Goal: Task Accomplishment & Management: Use online tool/utility

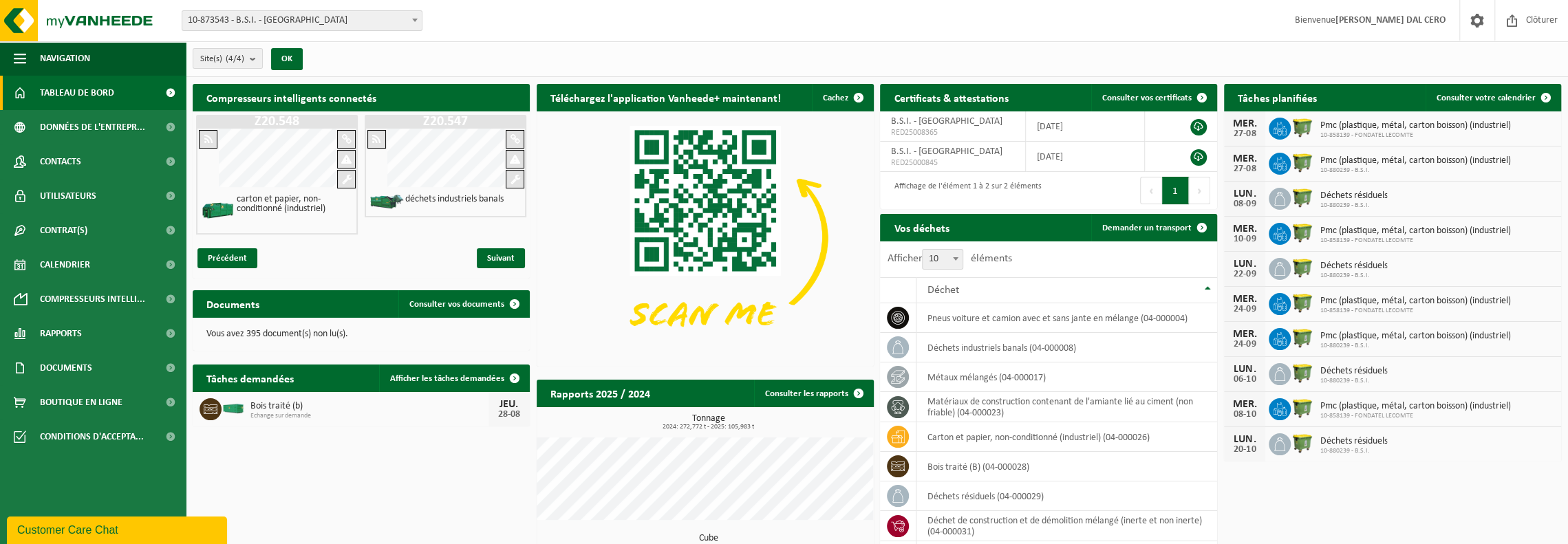
click at [304, 19] on span "10-873543 - B.S.I. - [GEOGRAPHIC_DATA]" at bounding box center [302, 20] width 240 height 19
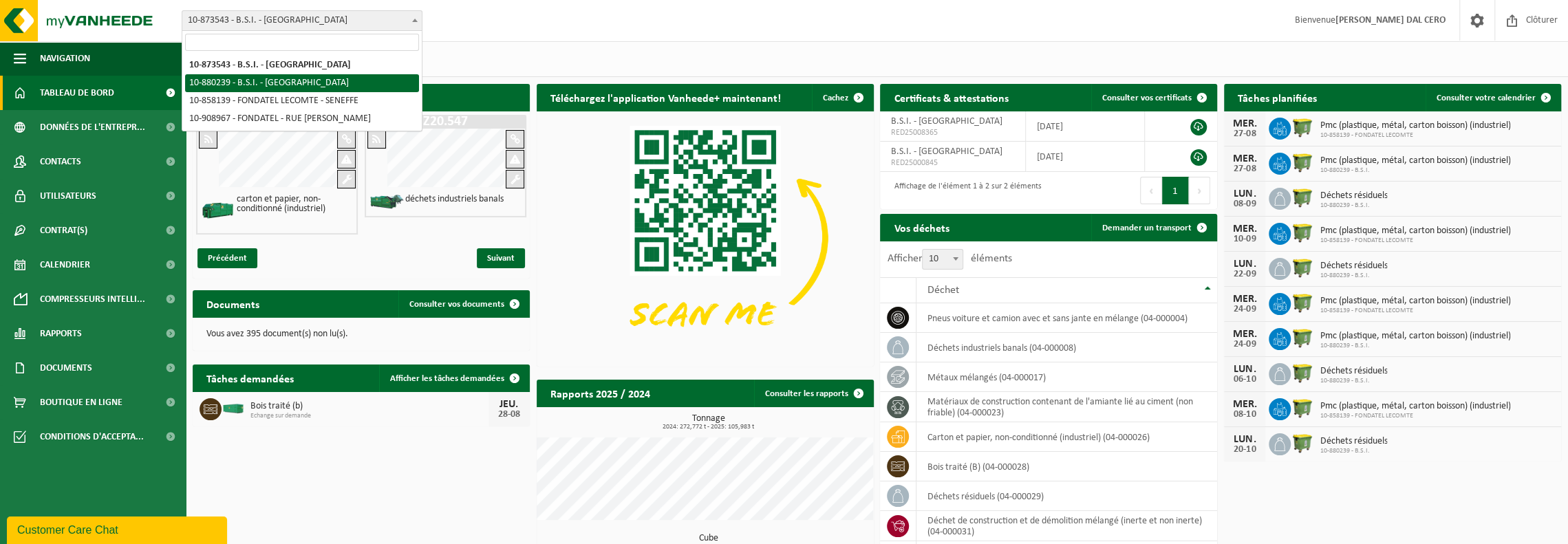
select select "109272"
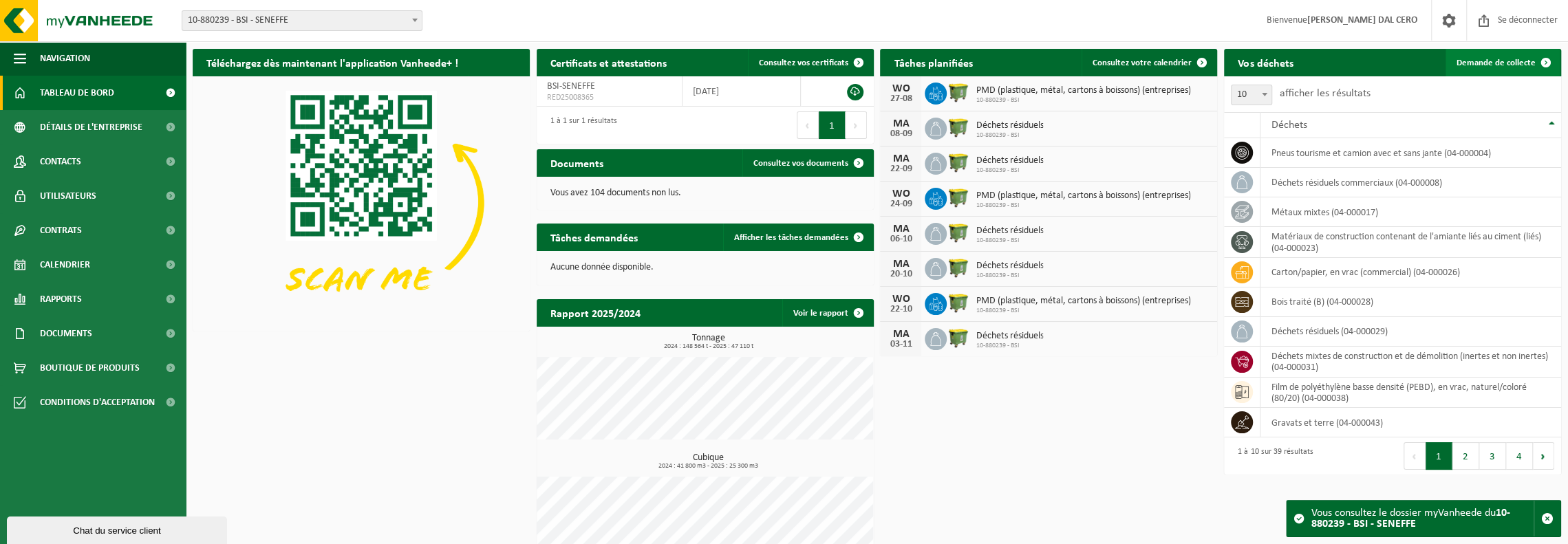
click at [1500, 64] on font "Demande de collecte" at bounding box center [1497, 63] width 79 height 9
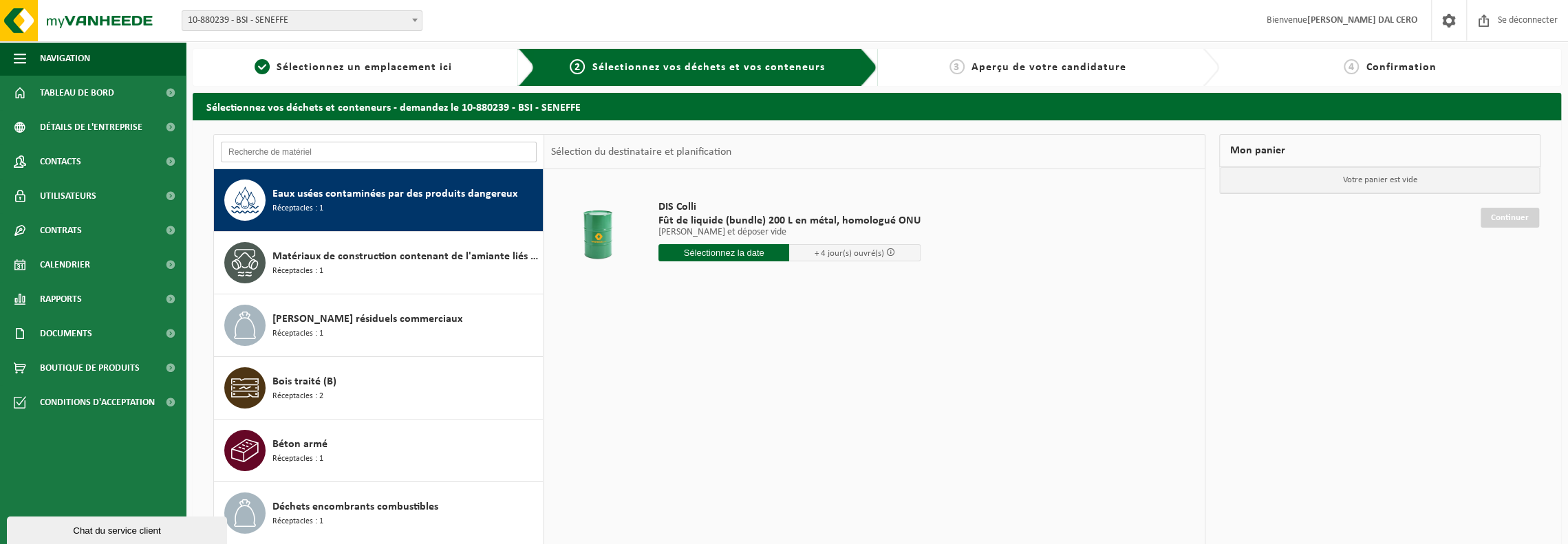
click at [333, 150] on input "text" at bounding box center [378, 152] width 316 height 21
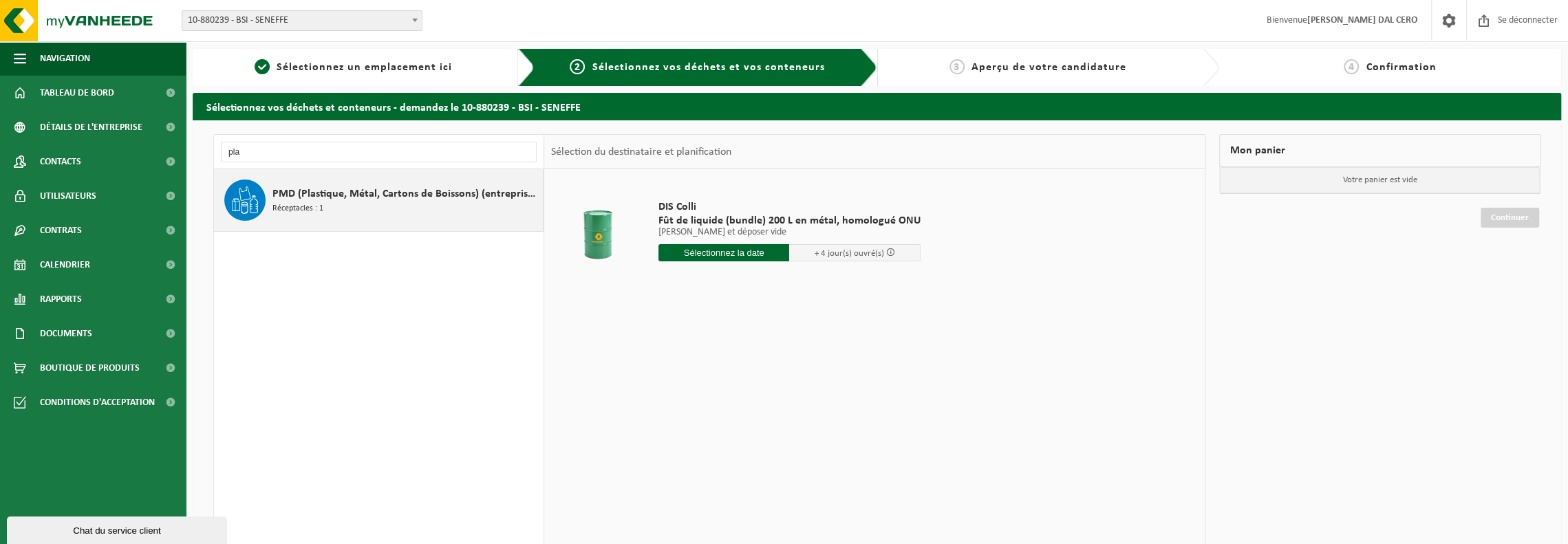
click at [332, 193] on font "PMD (Plastique, Métal, Cartons de Boissons) (entreprises)" at bounding box center [406, 194] width 268 height 11
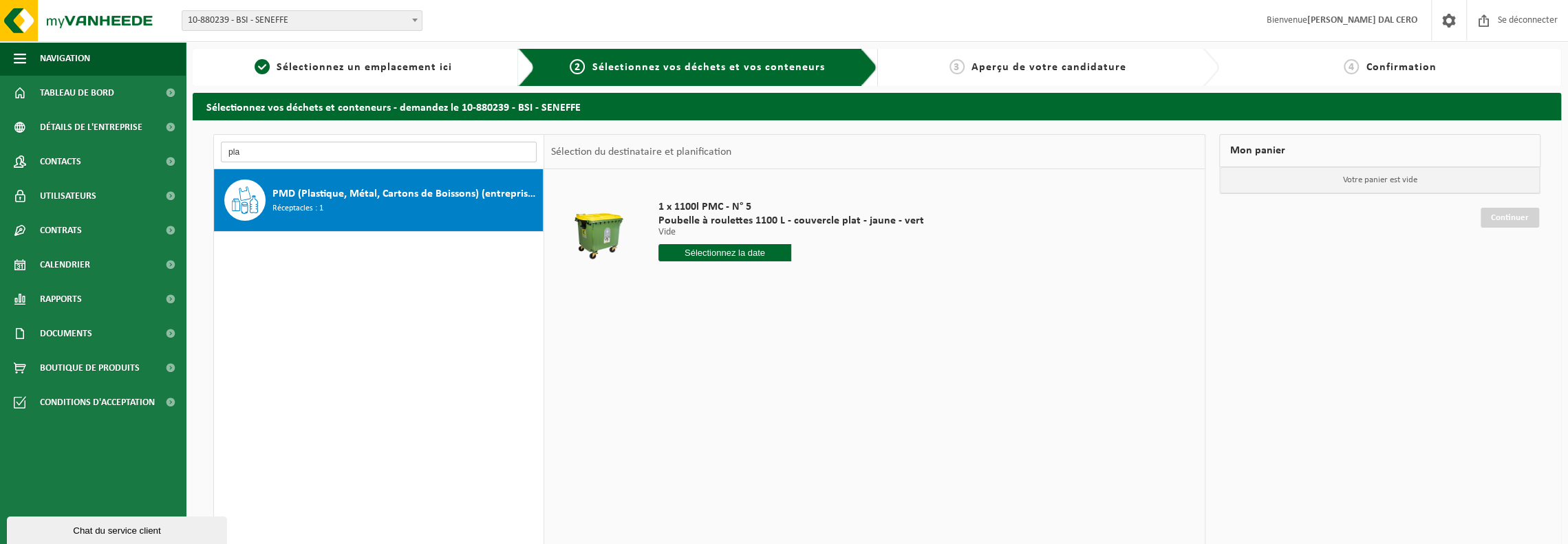
click at [267, 151] on input "pla" at bounding box center [378, 152] width 316 height 21
type input "p"
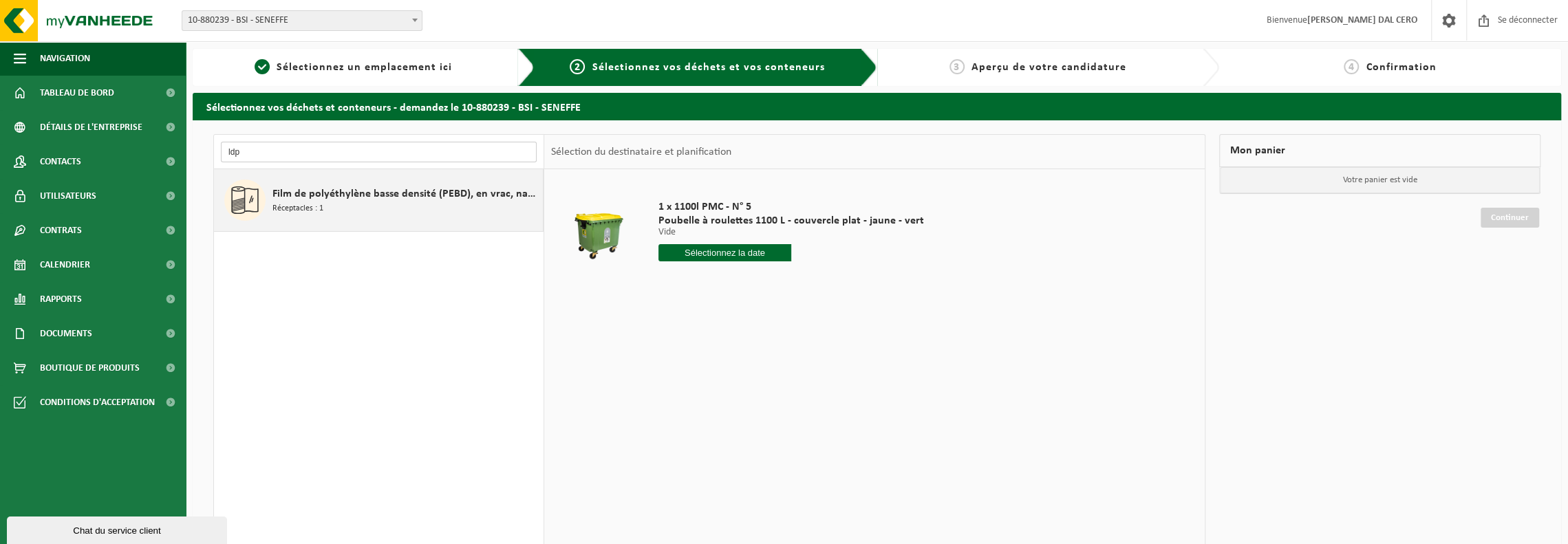
type input "ldp"
click at [295, 191] on font "Film de polyéthylène basse densité (PEBD), en vrac, naturel/coloré (80/20)" at bounding box center [447, 194] width 349 height 11
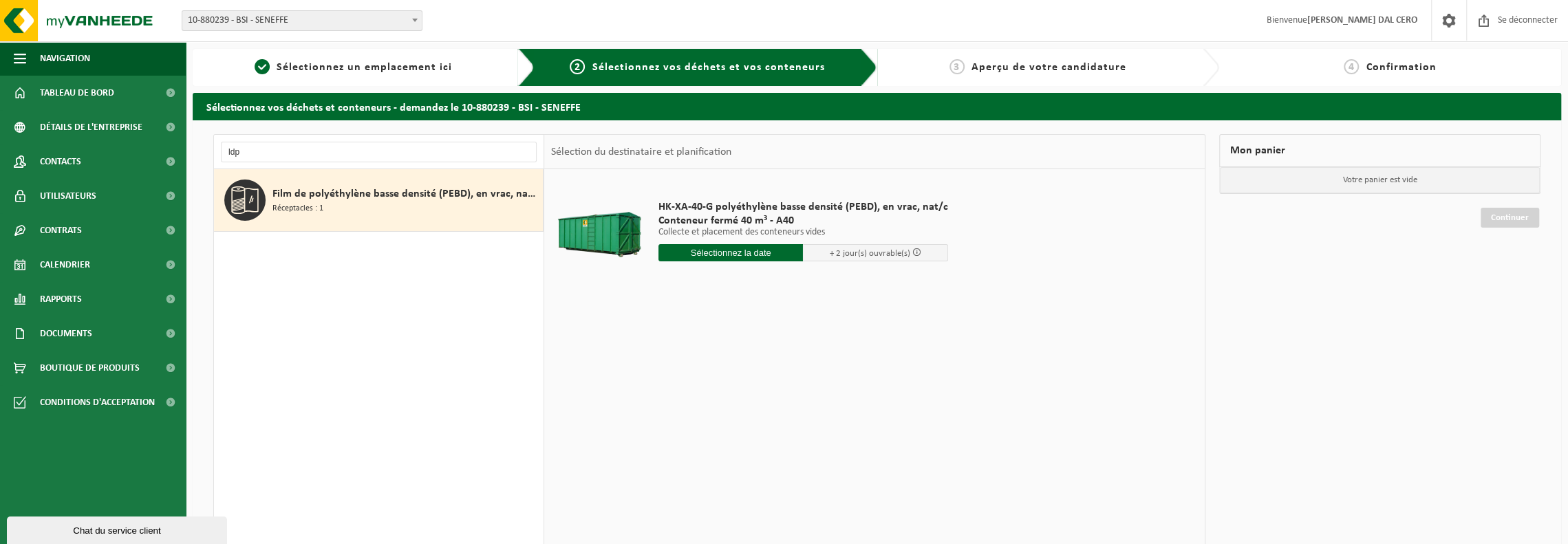
click at [720, 257] on input "text" at bounding box center [730, 253] width 145 height 17
click at [744, 436] on font "28" at bounding box center [748, 432] width 11 height 11
type input "Van [DATE]"
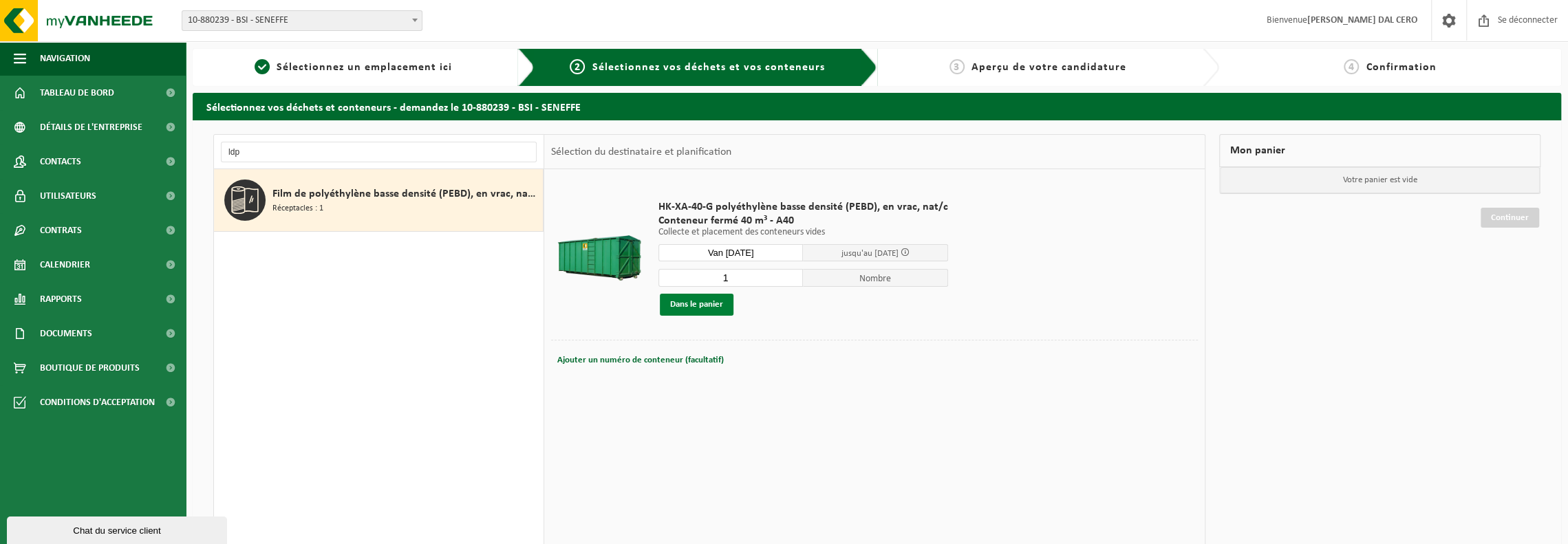
click at [712, 302] on font "Dans le panier" at bounding box center [696, 305] width 53 height 9
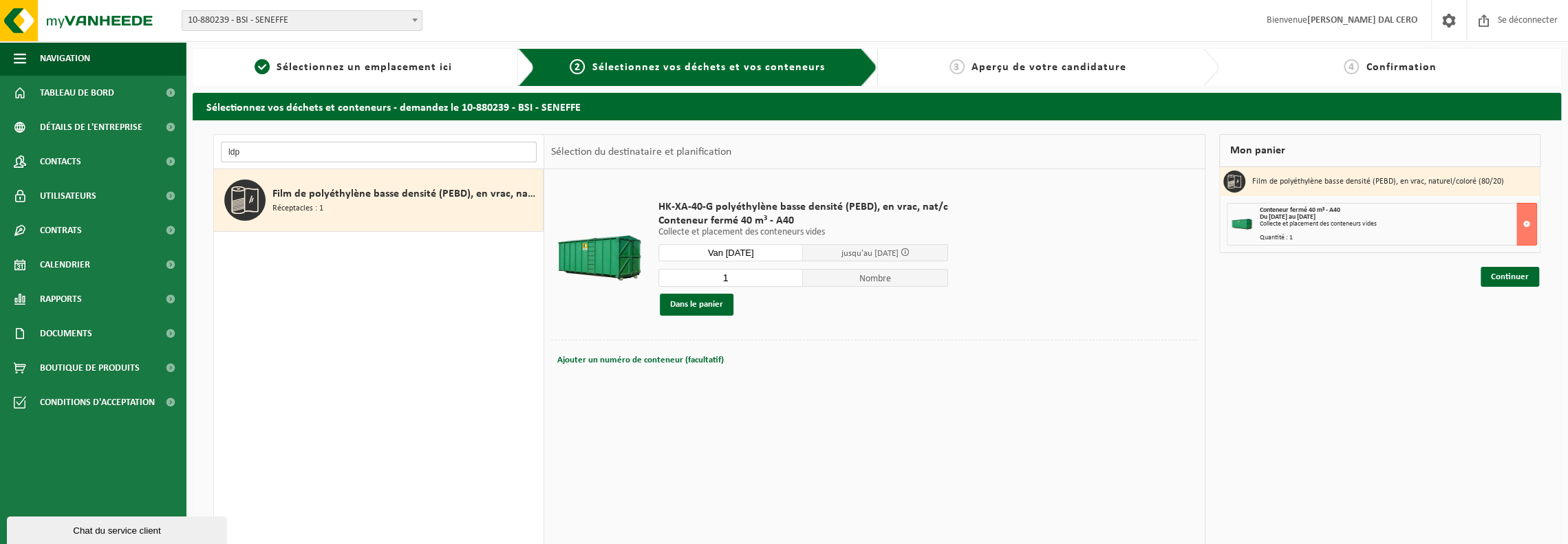
click at [270, 158] on input "ldp" at bounding box center [378, 152] width 316 height 21
click at [266, 156] on input "ldp" at bounding box center [378, 152] width 316 height 21
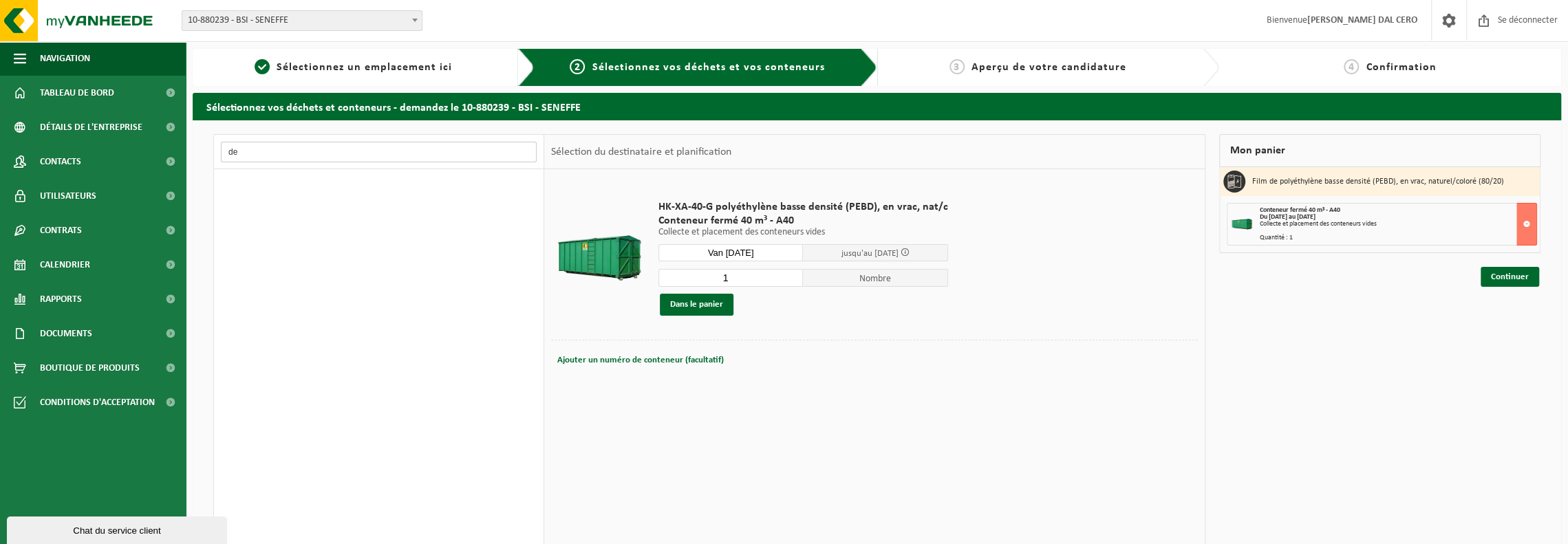
type input "d"
type input "c"
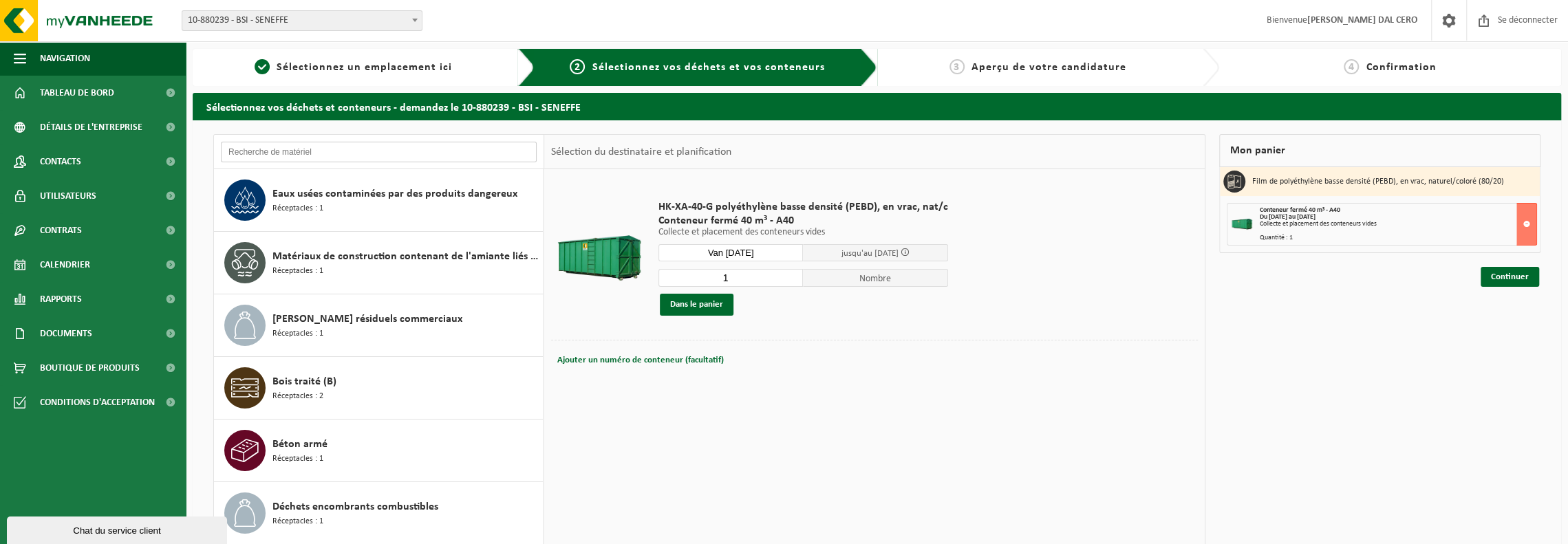
type input "d"
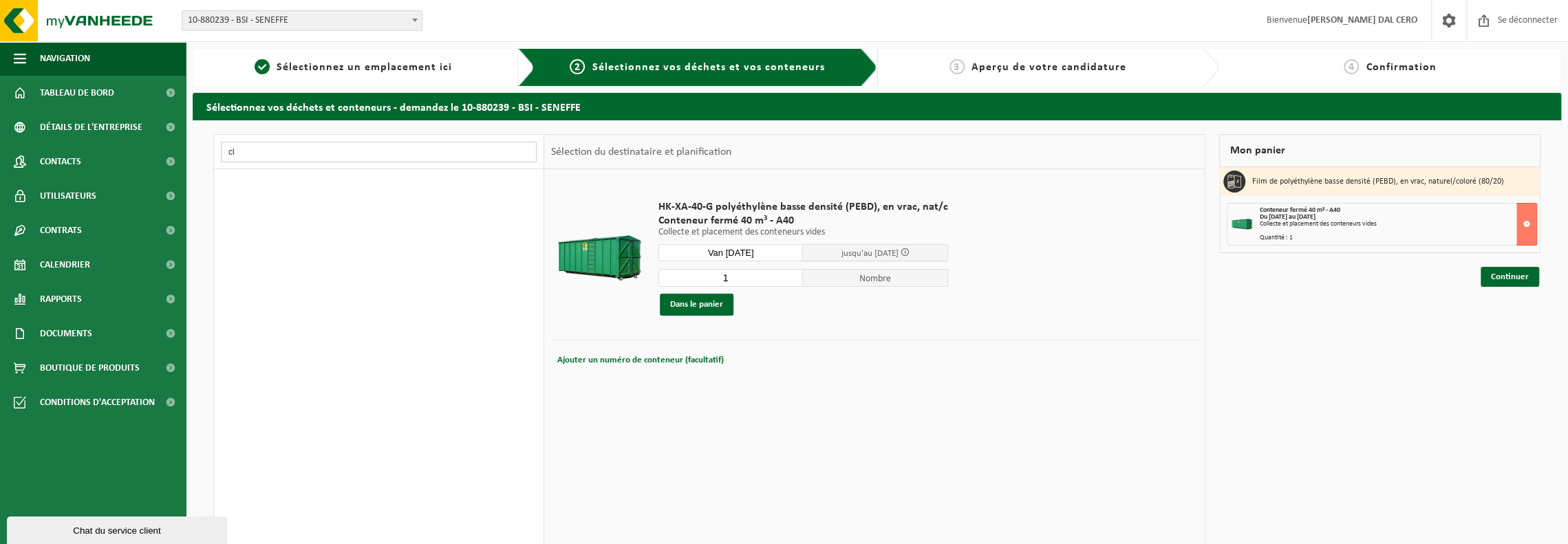
type input "c"
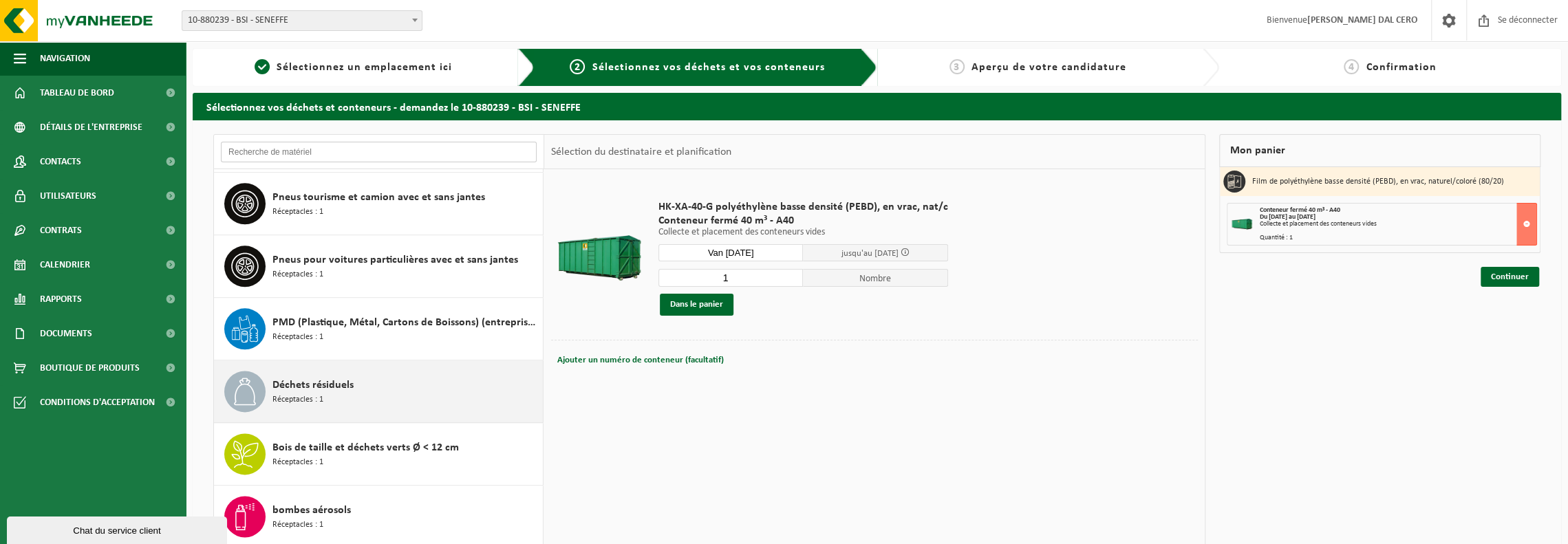
scroll to position [1582, 0]
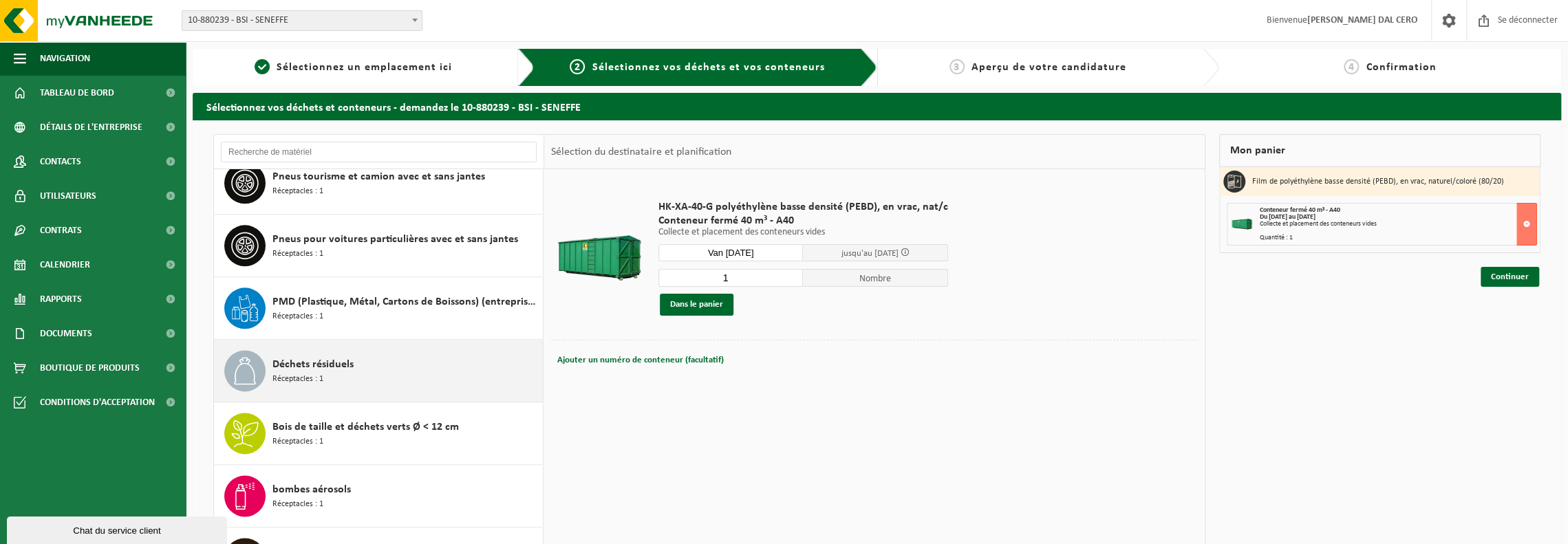
click at [372, 351] on div "[PERSON_NAME] résiduels Réceptacles : 1" at bounding box center [406, 370] width 267 height 41
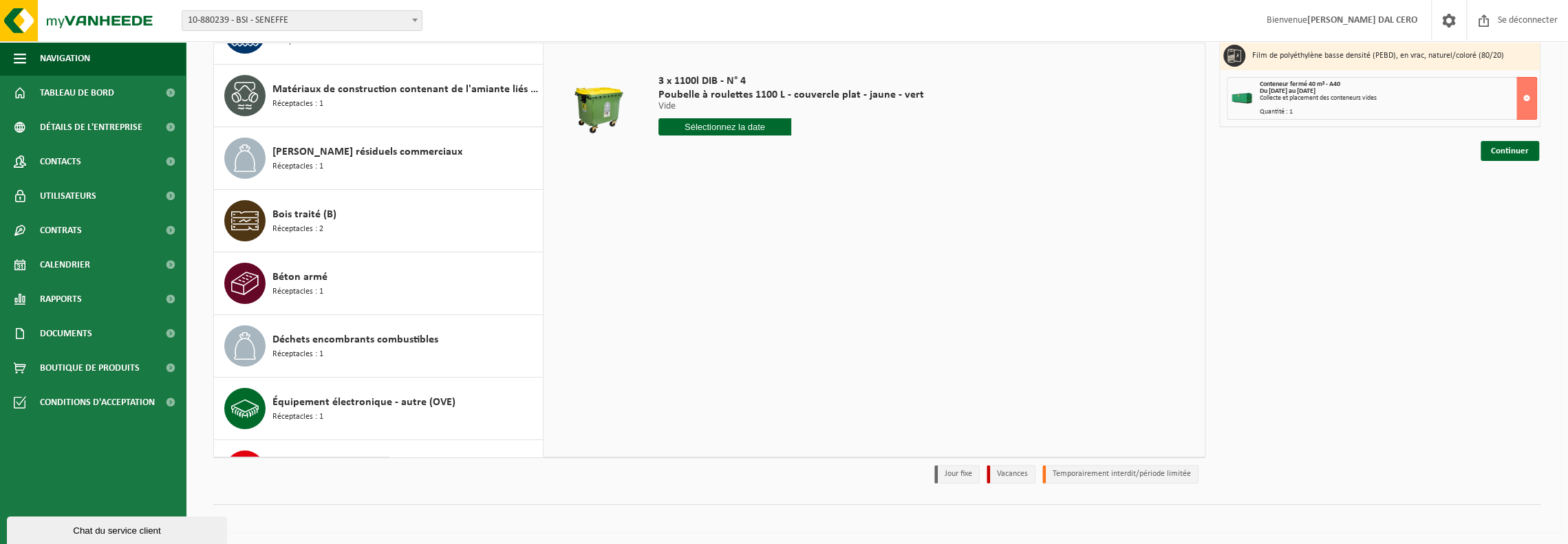
scroll to position [0, 0]
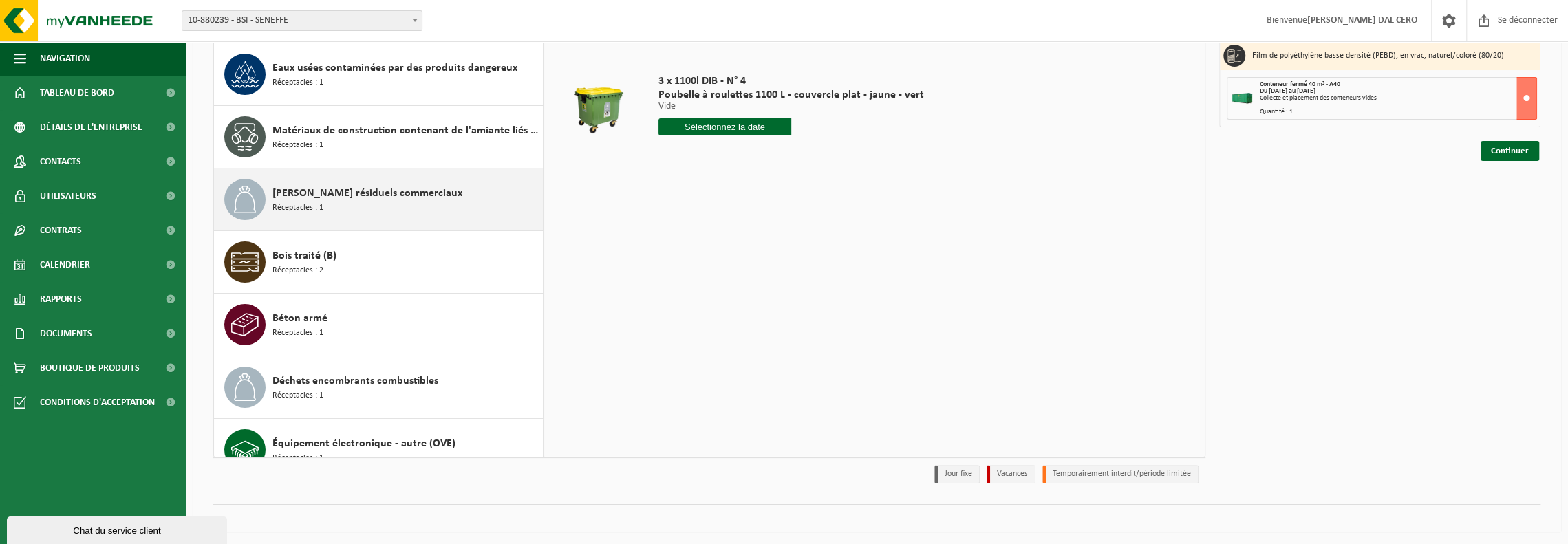
click at [347, 190] on font "[PERSON_NAME] résiduels commerciaux" at bounding box center [367, 193] width 190 height 11
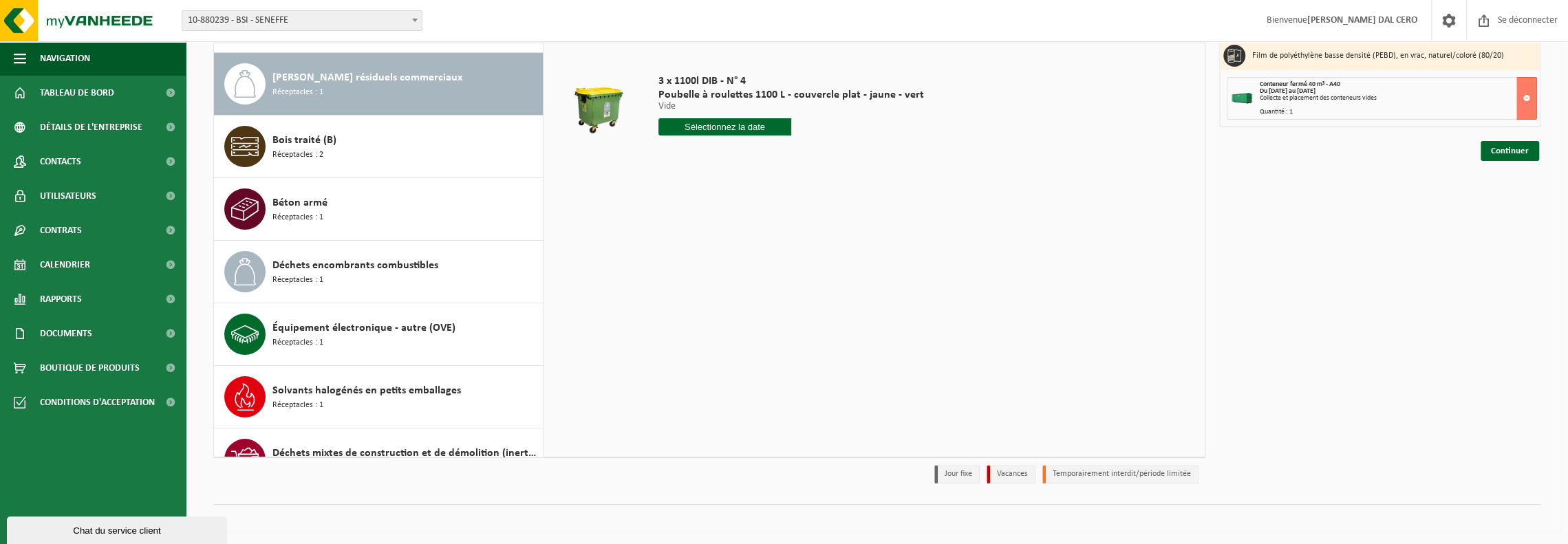
scroll to position [125, 0]
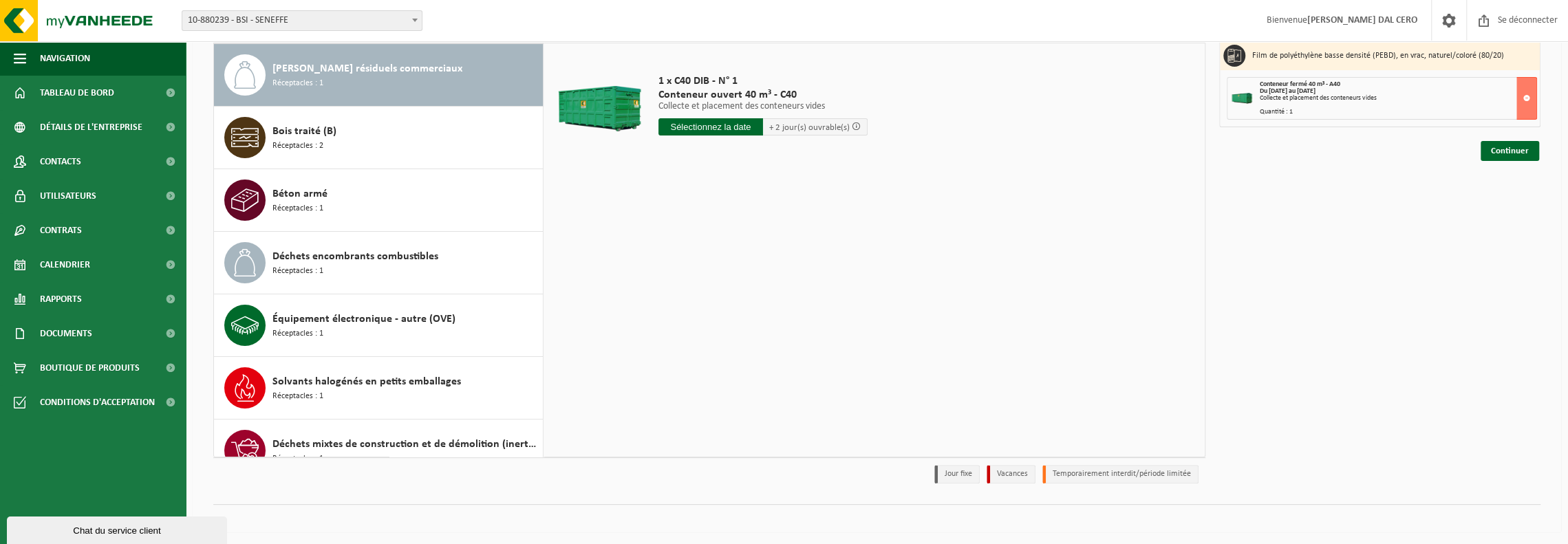
click at [702, 125] on input "text" at bounding box center [710, 127] width 105 height 17
click at [755, 305] on div "28" at bounding box center [747, 306] width 26 height 22
type input "Van [DATE]"
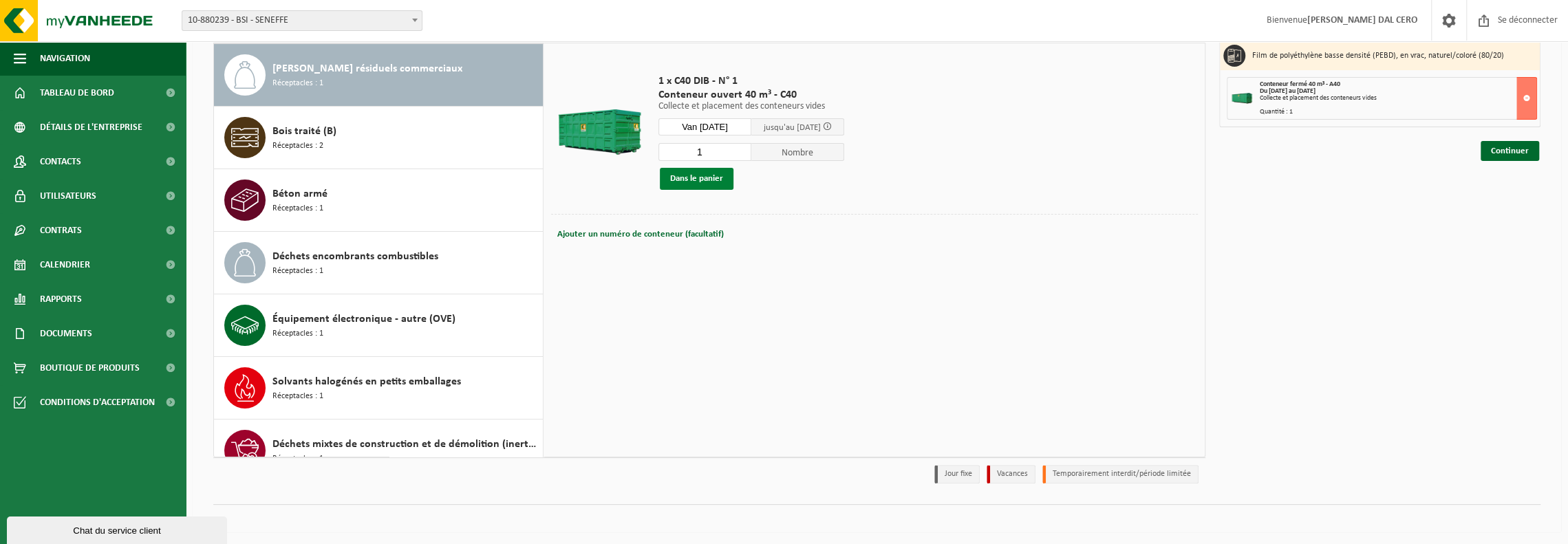
click at [696, 177] on font "Dans le panier" at bounding box center [696, 179] width 53 height 9
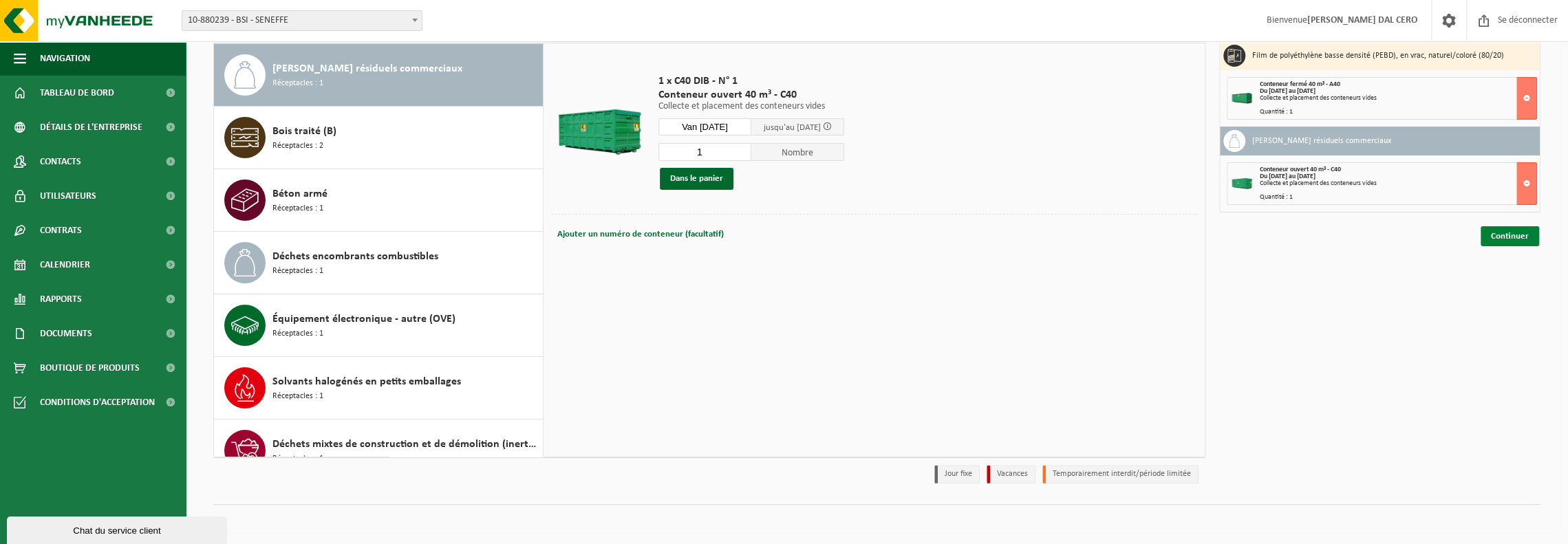
click at [1514, 232] on font "Continuer" at bounding box center [1510, 236] width 38 height 9
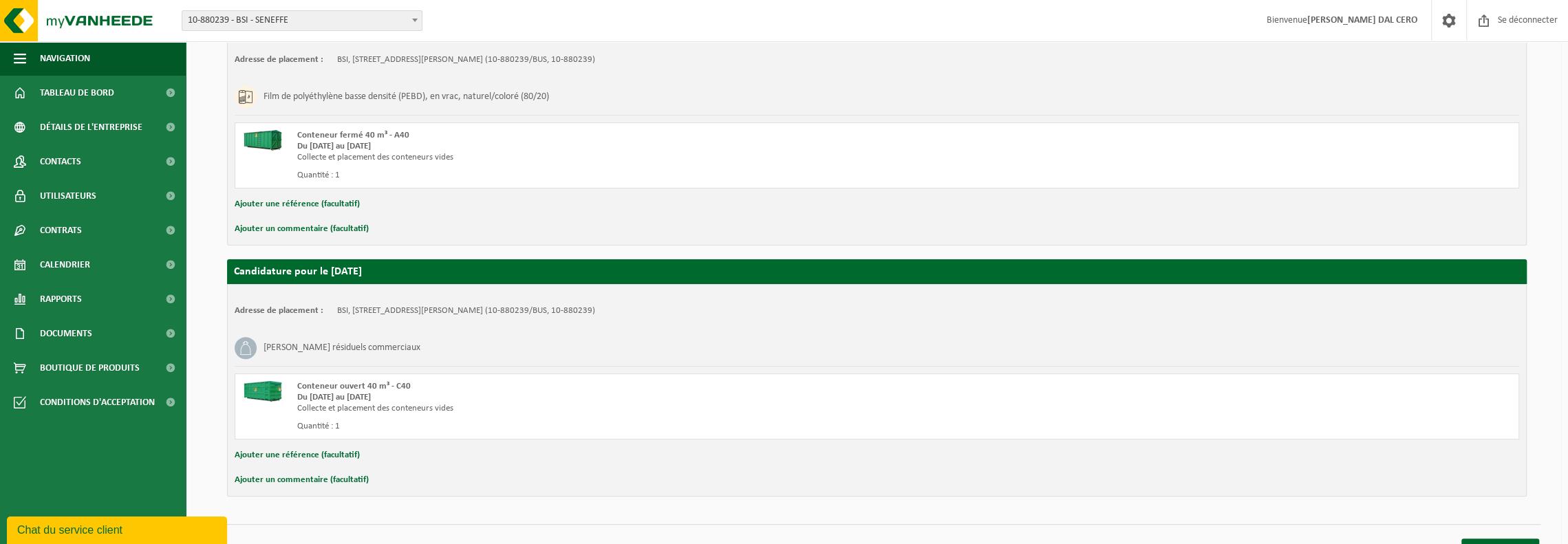
scroll to position [297, 0]
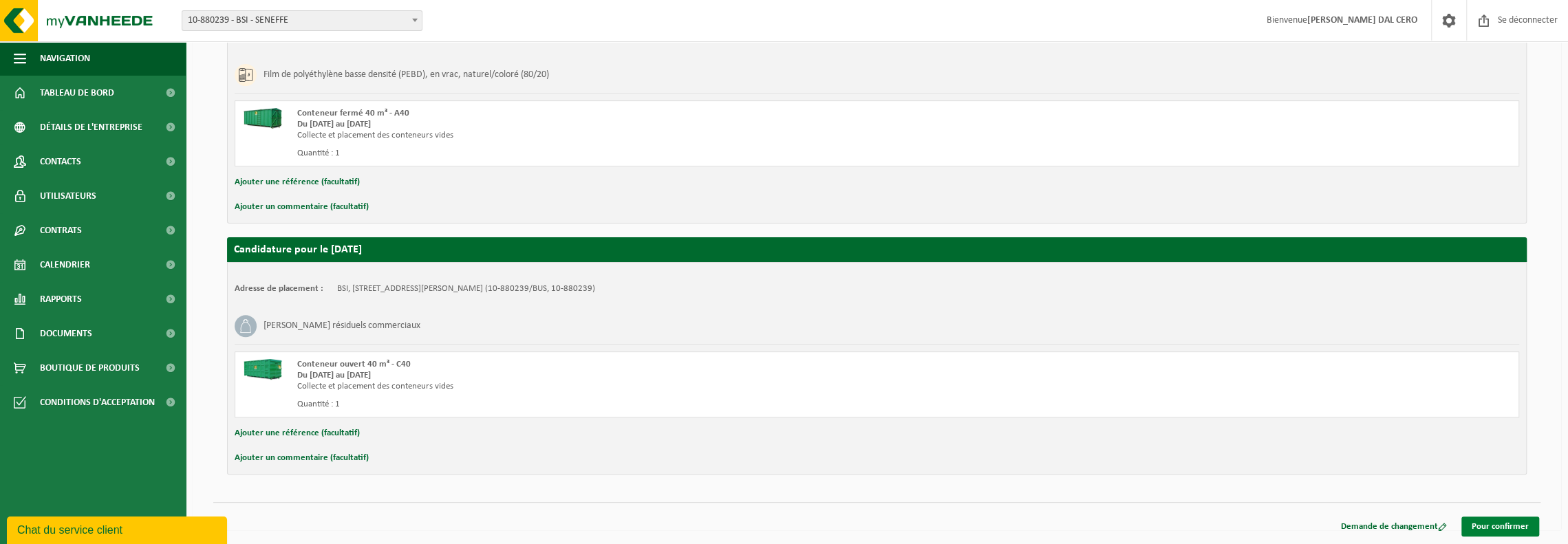
click at [1488, 528] on font "Pour confirmer" at bounding box center [1501, 527] width 57 height 9
